Goal: Information Seeking & Learning: Learn about a topic

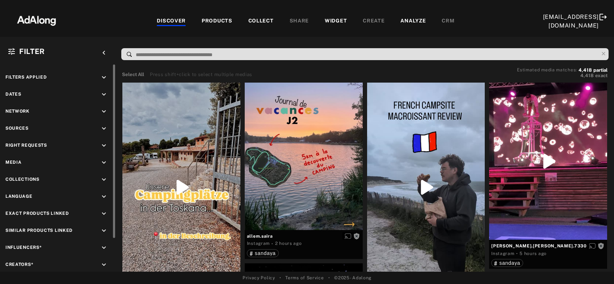
click at [101, 144] on icon "keyboard_arrow_down" at bounding box center [104, 145] width 8 height 8
click at [12, 161] on icon at bounding box center [12, 162] width 5 height 5
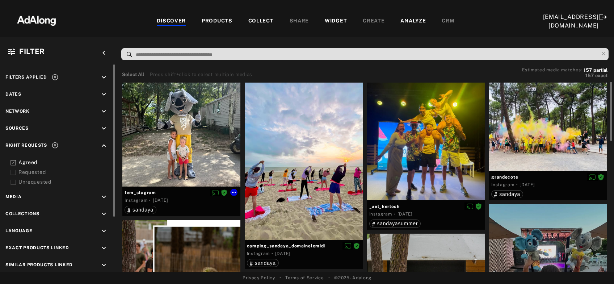
click at [155, 155] on div at bounding box center [181, 134] width 118 height 104
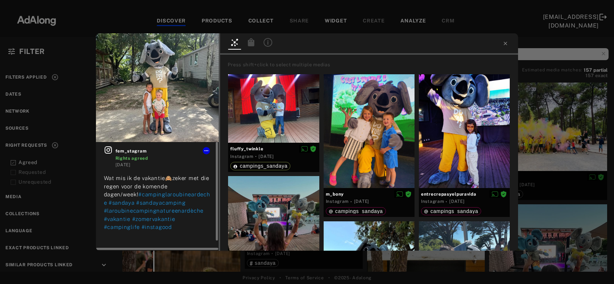
click at [106, 149] on icon at bounding box center [108, 149] width 9 height 9
drag, startPoint x: 116, startPoint y: 158, endPoint x: 151, endPoint y: 161, distance: 35.3
click at [151, 161] on span "Rights agreed" at bounding box center [162, 158] width 95 height 7
copy span "Rights agreed"
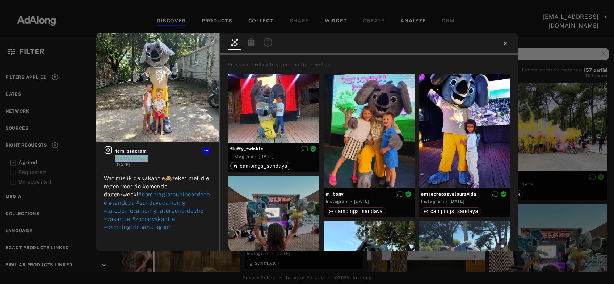
click at [506, 41] on icon at bounding box center [505, 44] width 6 height 6
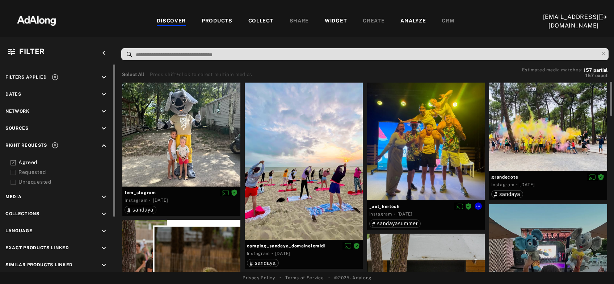
click at [418, 158] on div at bounding box center [426, 141] width 118 height 118
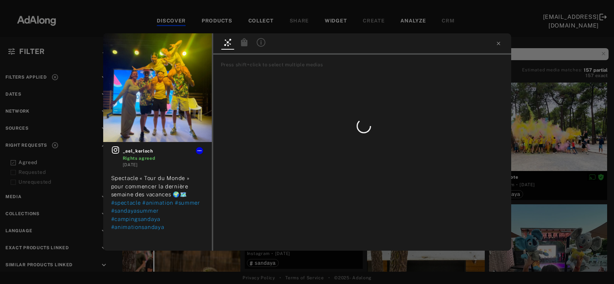
click at [576, 139] on div "_ael_kerloch Rights agreed [DATE] Spectacle « Tour du Monde » pour commencer la…" at bounding box center [307, 142] width 614 height 284
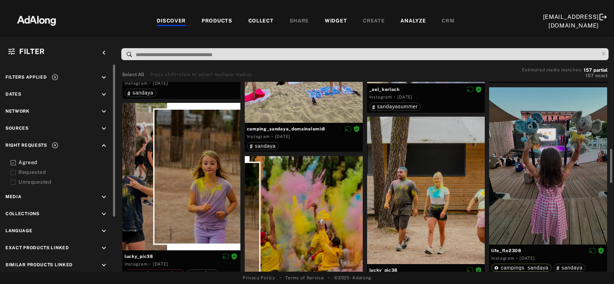
scroll to position [156, 0]
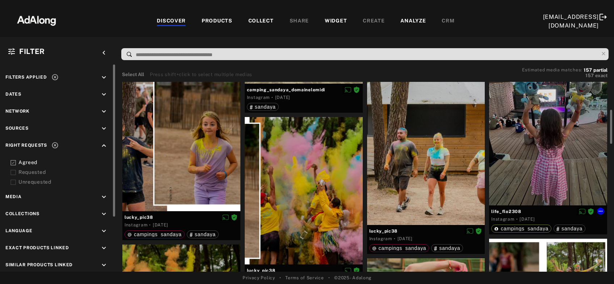
click at [531, 163] on div at bounding box center [548, 126] width 118 height 157
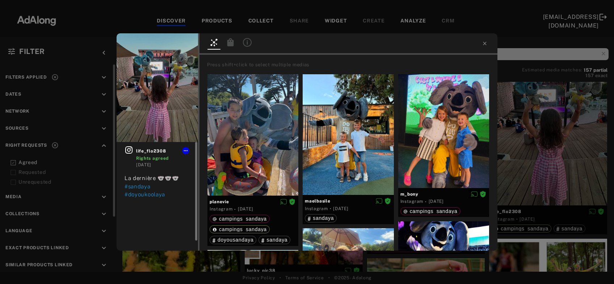
click at [127, 150] on icon at bounding box center [128, 149] width 9 height 9
click at [561, 137] on div "life_flo2308 Rights agreed [DATE] La dernière 🐨🐨🐨 #sandaya #doyoukoolaya Press …" at bounding box center [307, 142] width 614 height 284
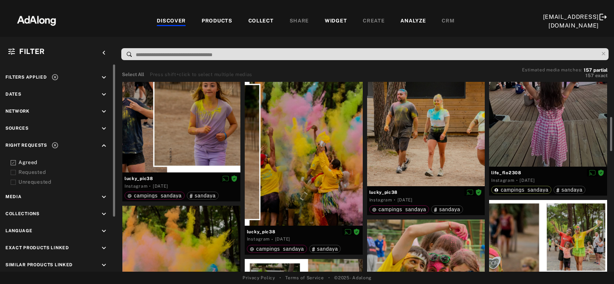
scroll to position [312, 0]
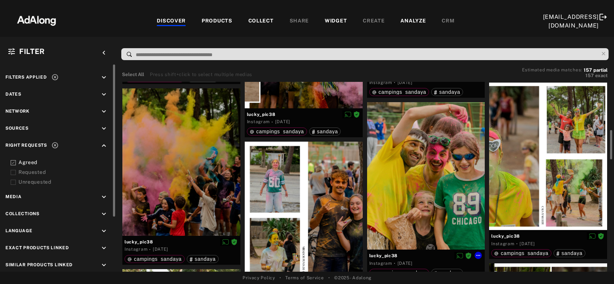
click at [445, 173] on div at bounding box center [426, 175] width 118 height 147
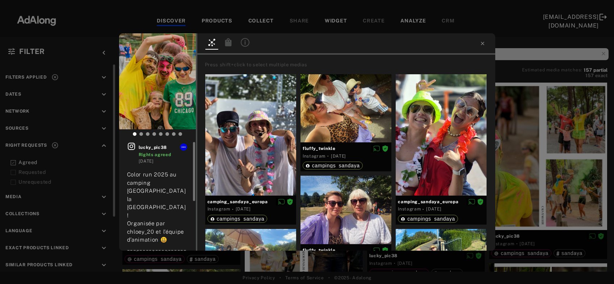
click at [132, 144] on icon at bounding box center [131, 146] width 9 height 9
